Goal: Task Accomplishment & Management: Complete application form

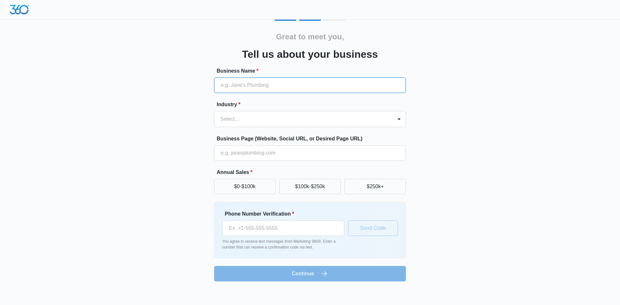
click at [272, 87] on input "Business Name *" at bounding box center [310, 86] width 192 height 16
type input "KDC Remodelling"
type input "[PHONE_NUMBER]"
click at [392, 120] on div "Select..." at bounding box center [303, 119] width 178 height 16
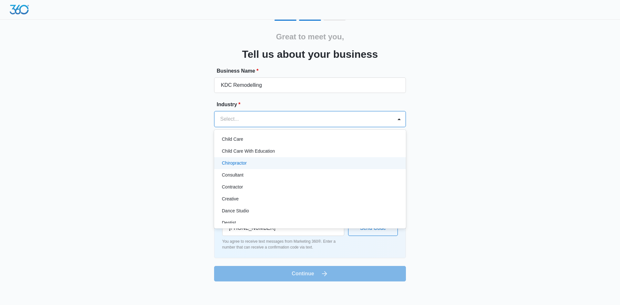
scroll to position [65, 0]
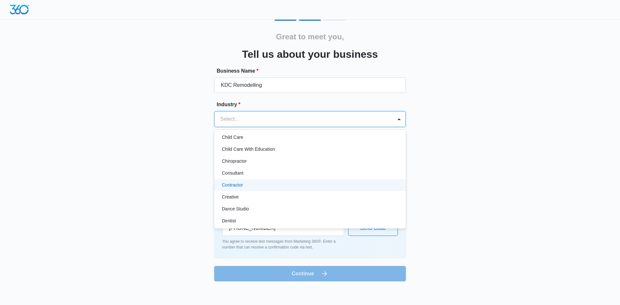
click at [244, 184] on div "Contractor" at bounding box center [309, 185] width 175 height 7
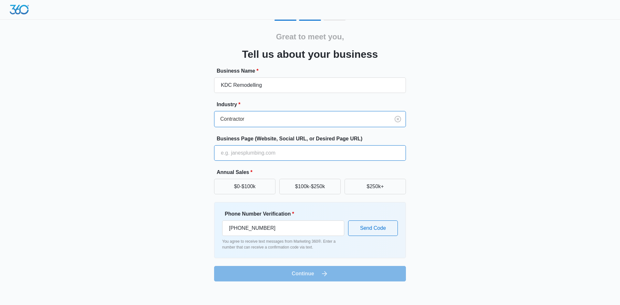
click at [315, 160] on input "Business Page (Website, Social URL, or Desired Page URL)" at bounding box center [310, 153] width 192 height 16
type input "[DOMAIN_NAME]"
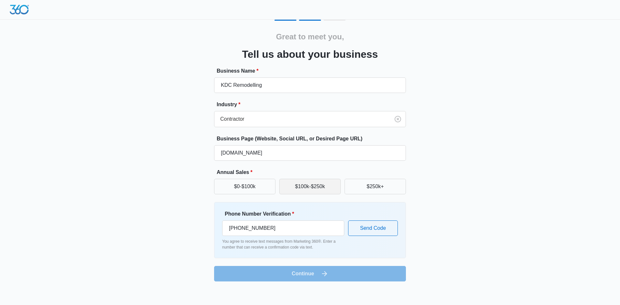
click at [318, 191] on button "$100k-$250k" at bounding box center [309, 187] width 61 height 16
click at [337, 272] on form "Business Name * KDC Remodelling Industry * Contractor Business Page (Website, S…" at bounding box center [310, 174] width 192 height 214
click at [321, 274] on form "Business Name * KDC Remodelling Industry * Contractor Business Page (Website, S…" at bounding box center [310, 174] width 192 height 214
click at [376, 225] on button "Send Code" at bounding box center [373, 229] width 50 height 16
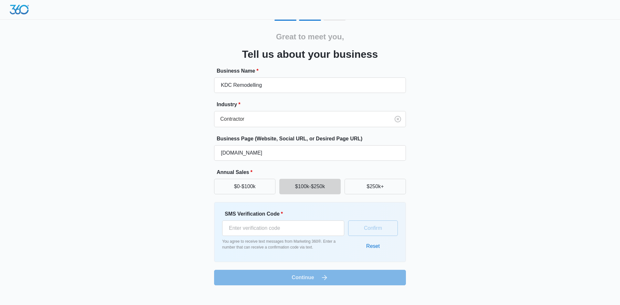
click at [301, 277] on form "Business Name * KDC Remodelling Industry * Contractor Business Page (Website, S…" at bounding box center [310, 176] width 192 height 218
click at [335, 284] on form "Business Name * KDC Remodelling Industry * Contractor Business Page (Website, S…" at bounding box center [310, 176] width 192 height 218
drag, startPoint x: 337, startPoint y: 280, endPoint x: 344, endPoint y: 272, distance: 10.8
click at [337, 280] on form "Business Name * KDC Remodelling Industry * Contractor Business Page (Website, S…" at bounding box center [310, 176] width 192 height 218
click at [373, 246] on button "Reset" at bounding box center [373, 247] width 26 height 16
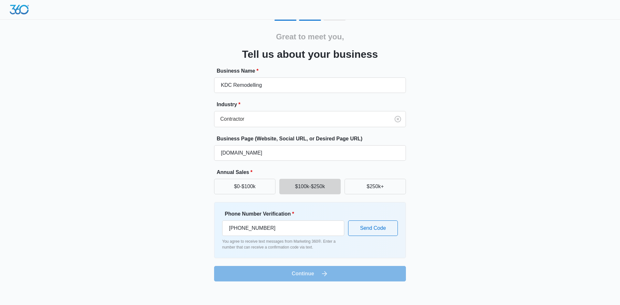
click at [312, 272] on form "Business Name * KDC Remodelling Industry * Contractor Business Page (Website, S…" at bounding box center [310, 174] width 192 height 214
